Goal: Transaction & Acquisition: Purchase product/service

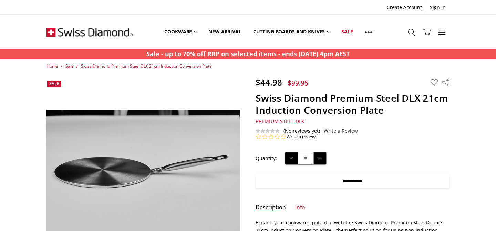
click at [352, 180] on input "**********" at bounding box center [352, 180] width 194 height 14
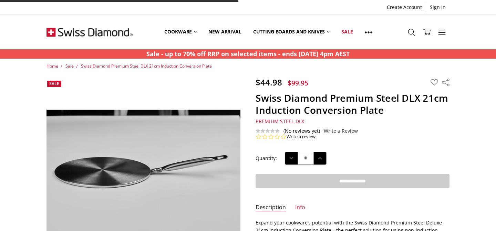
type input "**********"
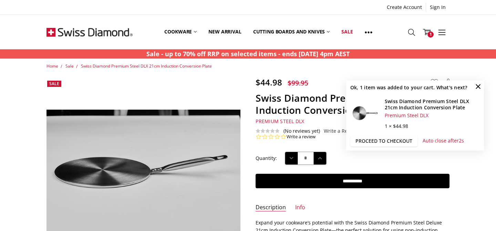
click at [392, 141] on link "Proceed to checkout" at bounding box center [383, 141] width 67 height 10
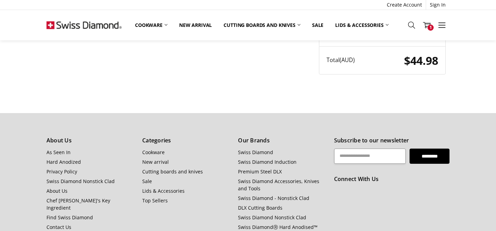
scroll to position [194, 0]
